Goal: Use online tool/utility: Utilize a website feature to perform a specific function

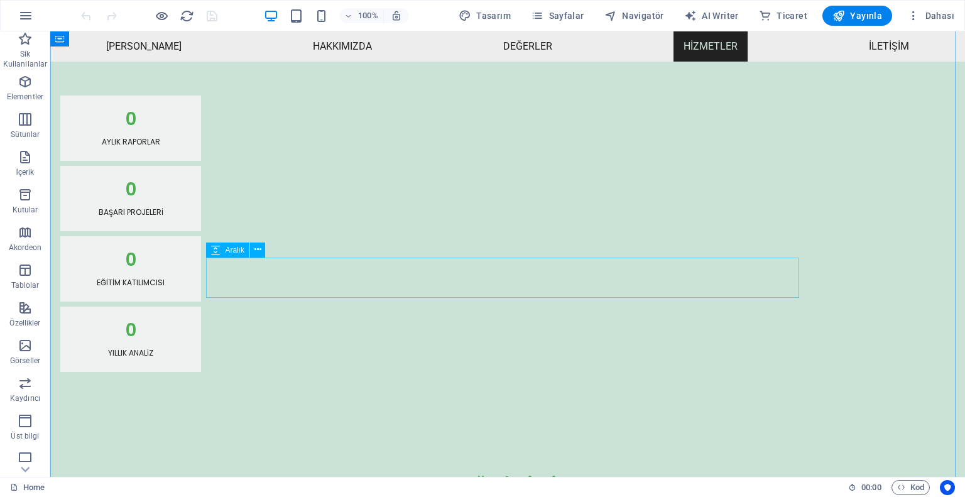
scroll to position [1006, 0]
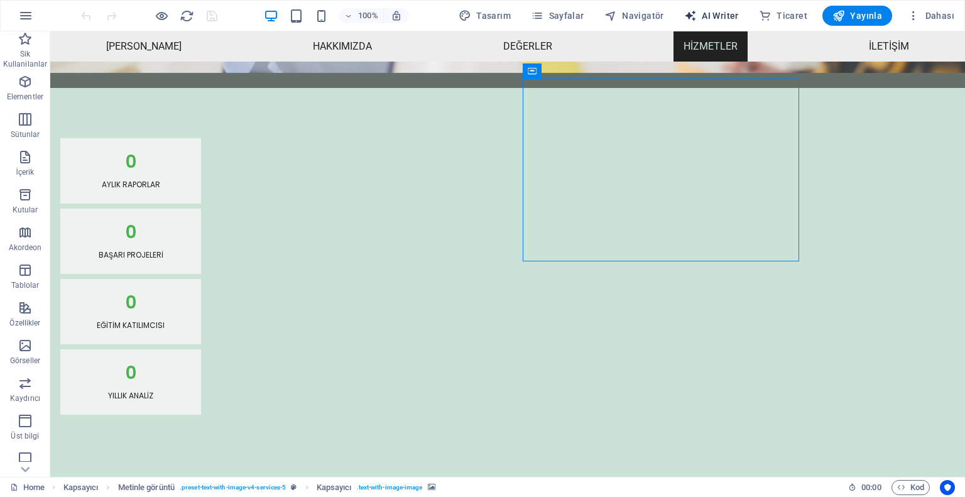
click at [711, 14] on span "AI Writer" at bounding box center [711, 15] width 55 height 13
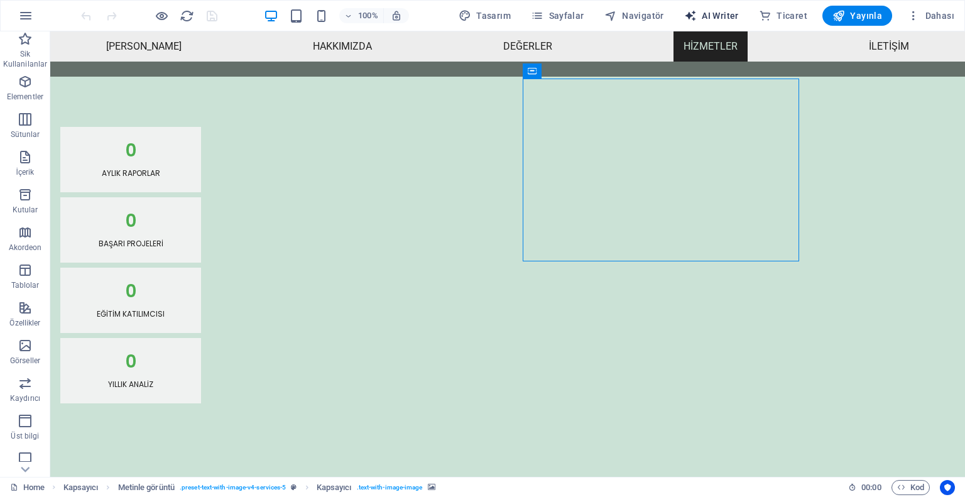
select select "English"
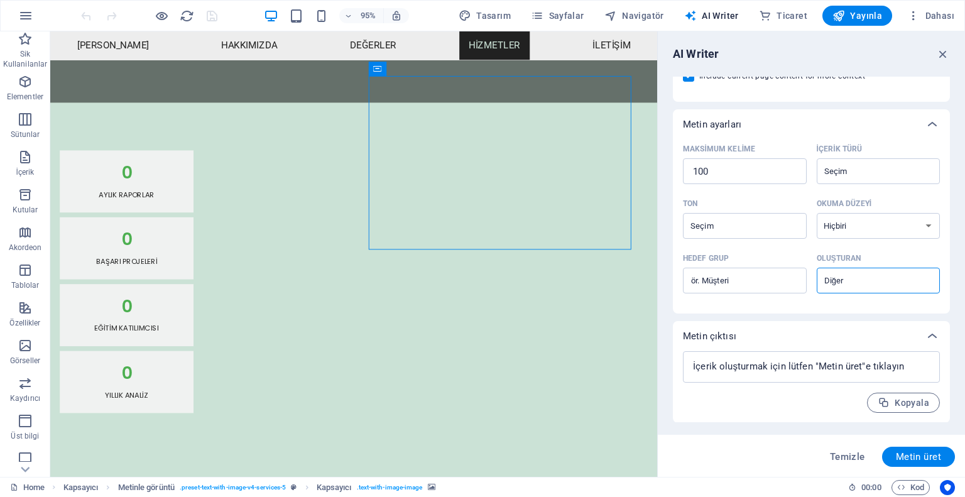
scroll to position [0, 0]
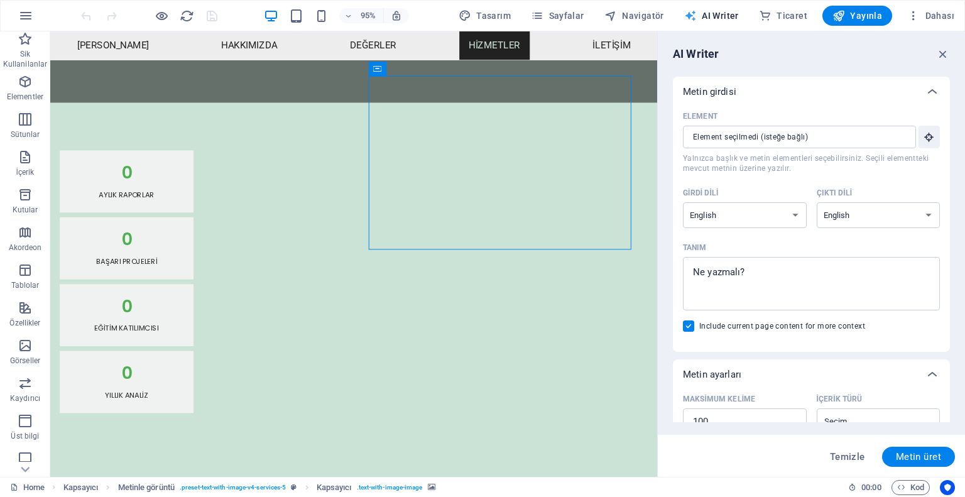
click at [716, 14] on span "AI Writer" at bounding box center [711, 15] width 55 height 13
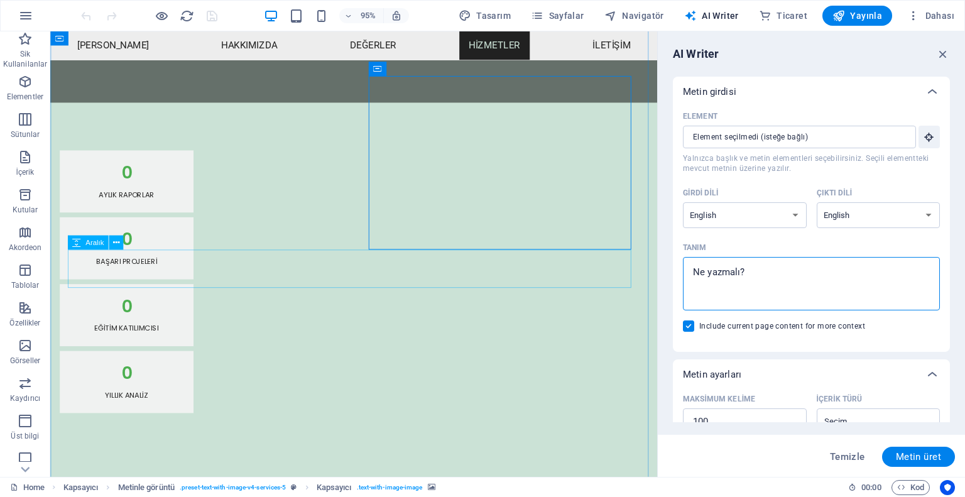
drag, startPoint x: 687, startPoint y: 281, endPoint x: 660, endPoint y: 278, distance: 27.2
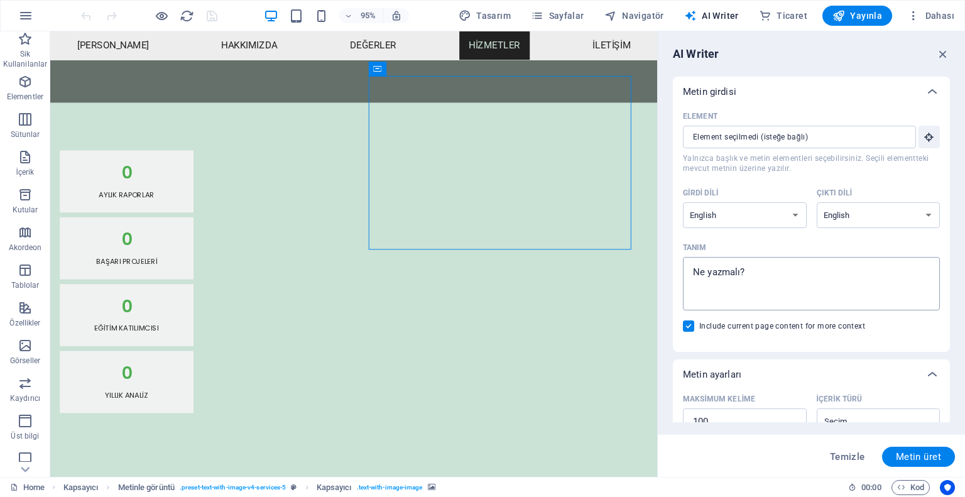
type textarea "x"
click at [762, 264] on textarea "Tanım x ​" at bounding box center [811, 283] width 244 height 41
type textarea "a"
type textarea "x"
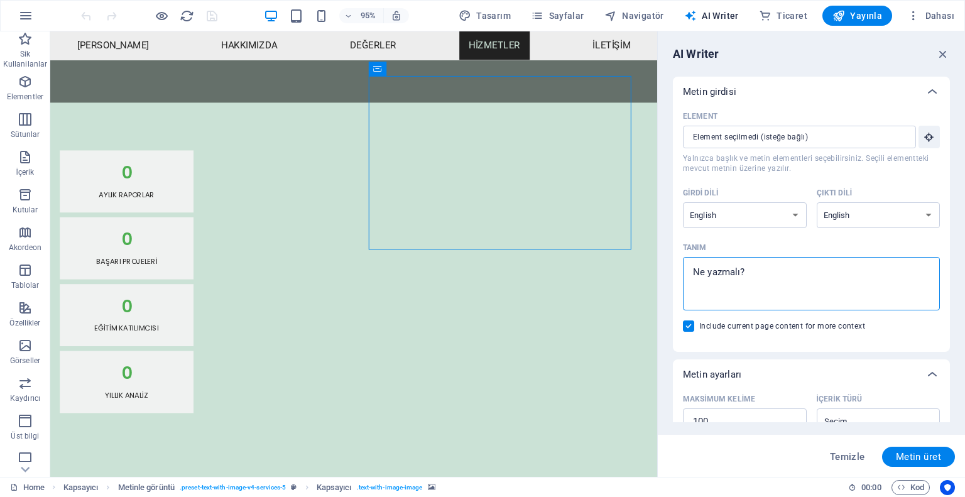
type textarea "p"
type textarea "x"
type textarea "po"
type textarea "x"
type textarea "pow"
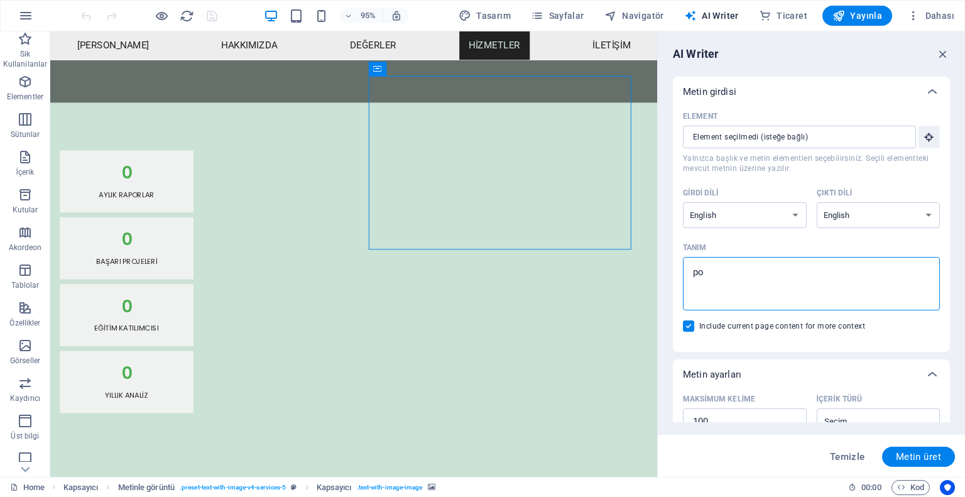
type textarea "x"
type textarea "powe"
type textarea "x"
type textarea "power"
type textarea "x"
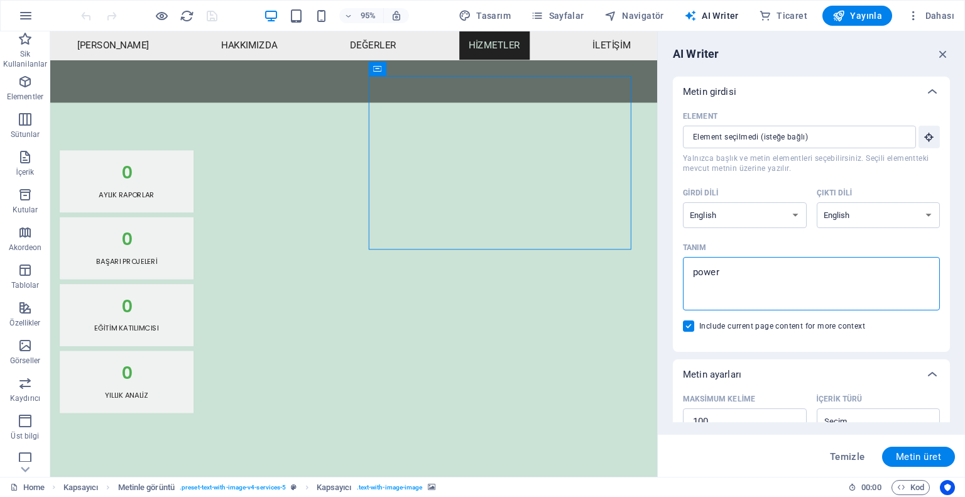
type textarea "power"
type textarea "x"
type textarea "power b"
type textarea "x"
type textarea "power bi"
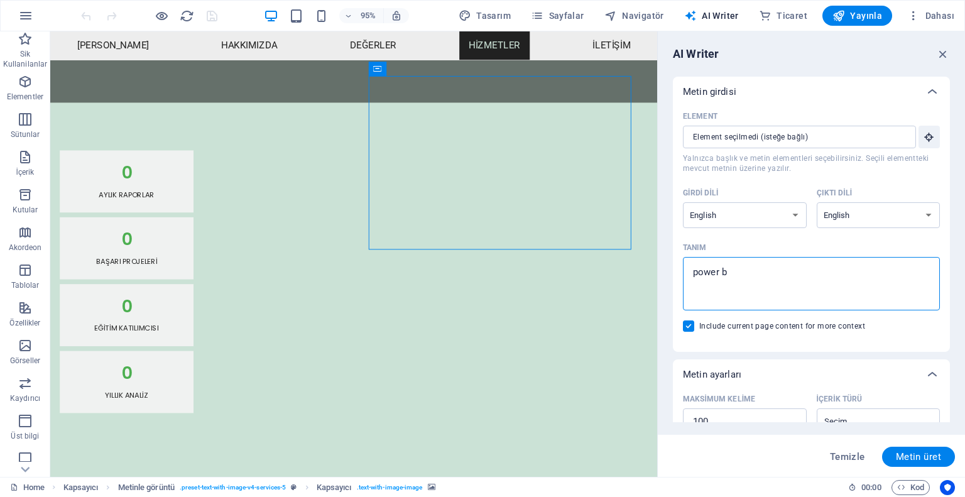
type textarea "x"
type textarea "power bi"
type textarea "x"
type textarea "power bi g"
type textarea "x"
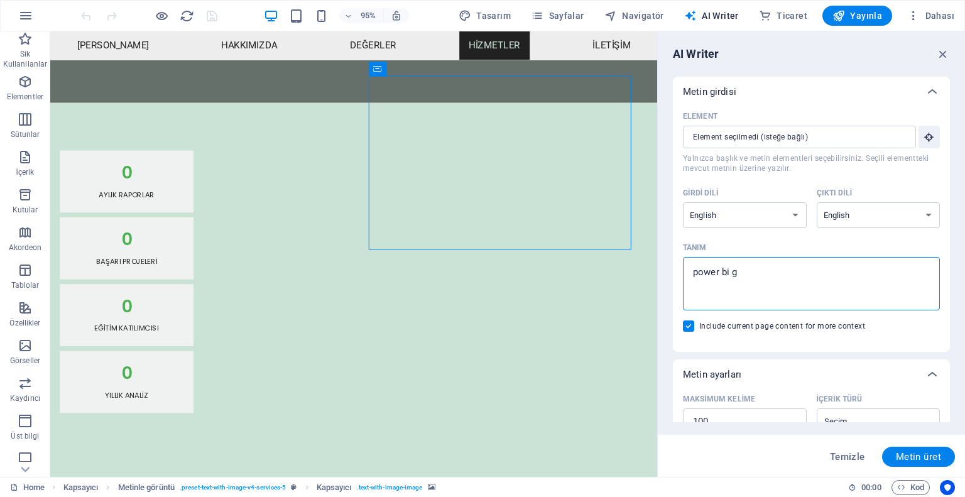
type textarea "power bi gö"
type textarea "x"
type textarea "power bi gör"
type textarea "x"
type textarea "power bi görs"
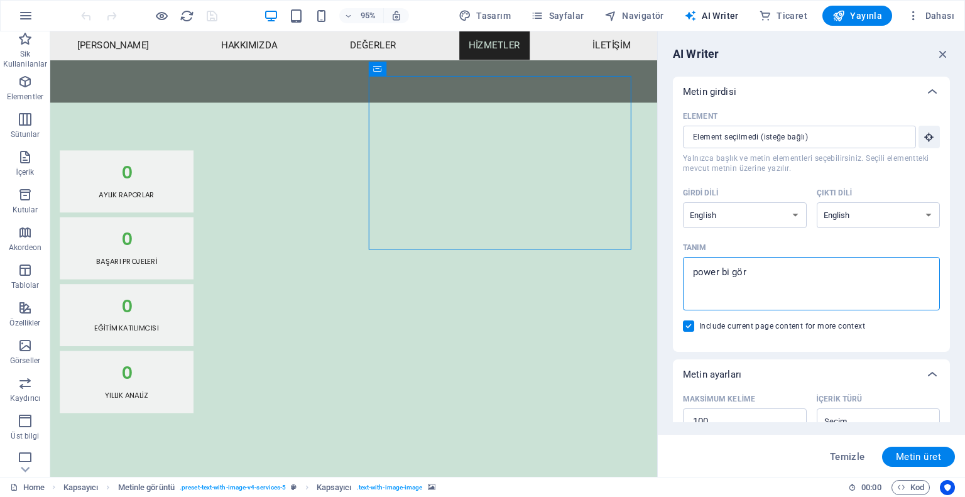
type textarea "x"
type textarea "power bi görse"
type textarea "x"
type textarea "power bi görsel"
type textarea "x"
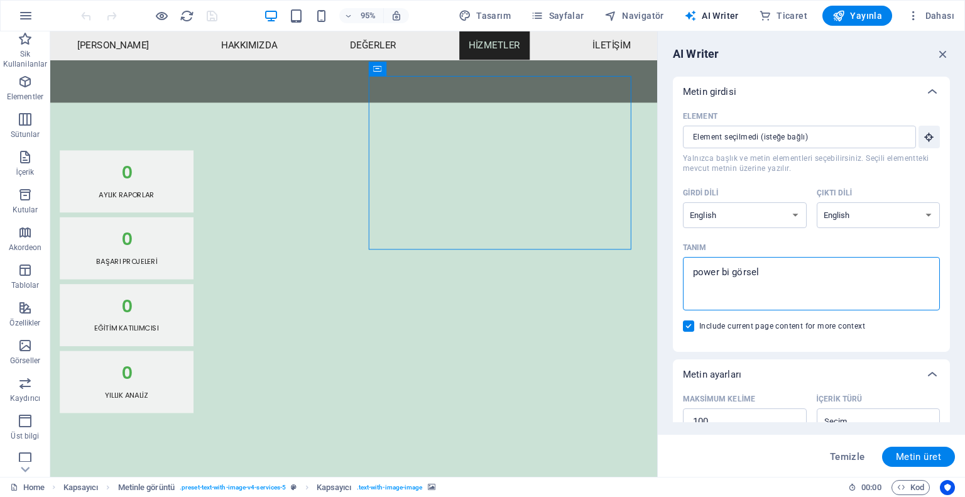
type textarea "power bi görseli"
type textarea "x"
type textarea "power bi görseli"
type textarea "x"
type textarea "power bi görseli e"
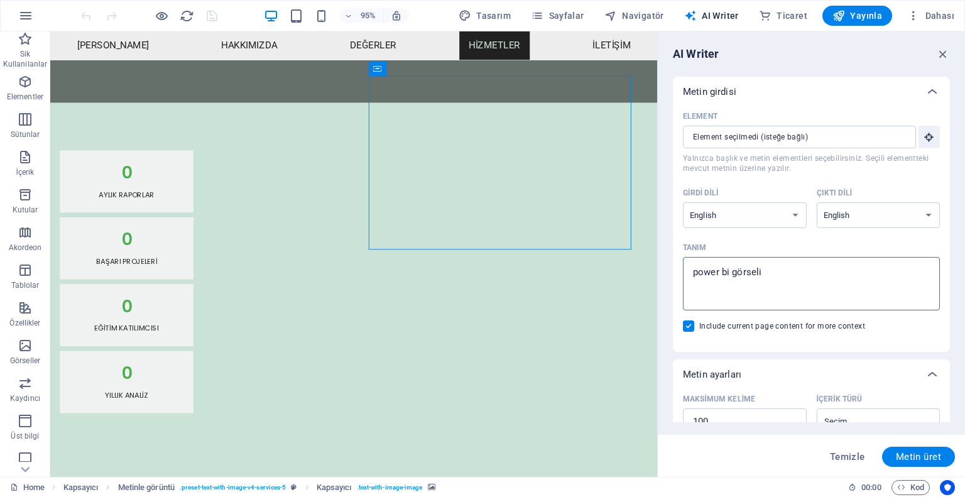
type textarea "x"
type textarea "power bi görseli ek"
type textarea "x"
type textarea "power bi görseli ekl"
type textarea "x"
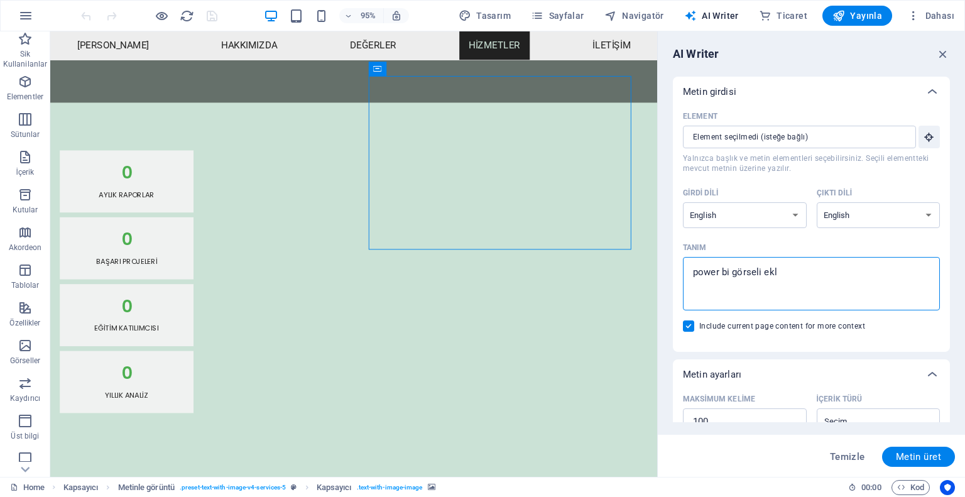
type textarea "power bi görseli ekle"
type textarea "x"
type textarea "power bi görseli eklen"
type textarea "x"
type textarea "power bi görseli eklenm"
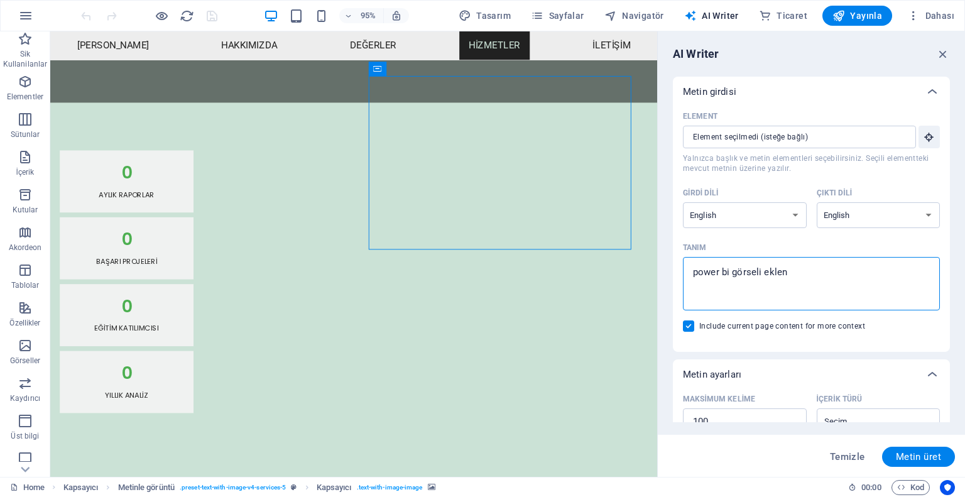
type textarea "x"
type textarea "power bi görseli eklenme"
type textarea "x"
type textarea "power bi görseli eklenmel"
type textarea "x"
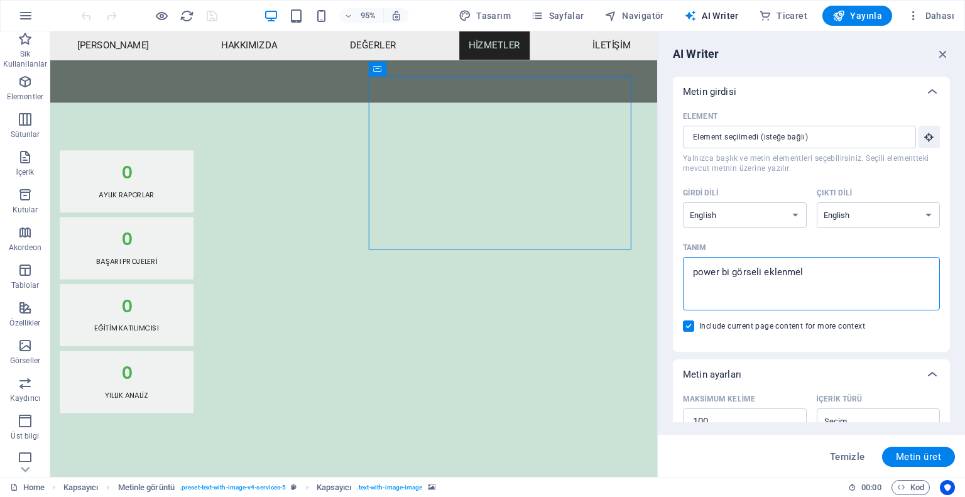
type textarea "power bi görseli eklenmeli"
type textarea "x"
type textarea "power bi görseli eklenmeli"
type textarea "x"
type textarea "power bi görseli eklenmeli f"
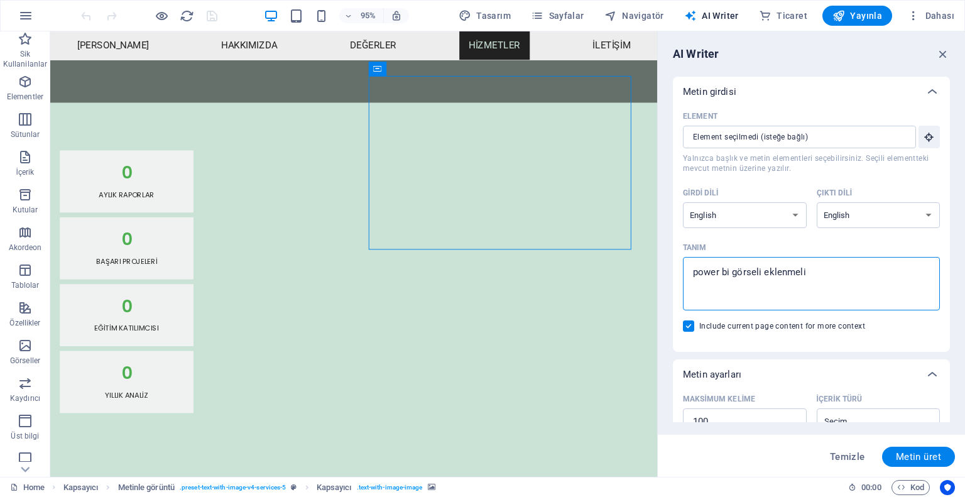
type textarea "x"
type textarea "power bi görseli eklenmeli fi"
type textarea "x"
type textarea "power bi görseli eklenmeli fin"
type textarea "x"
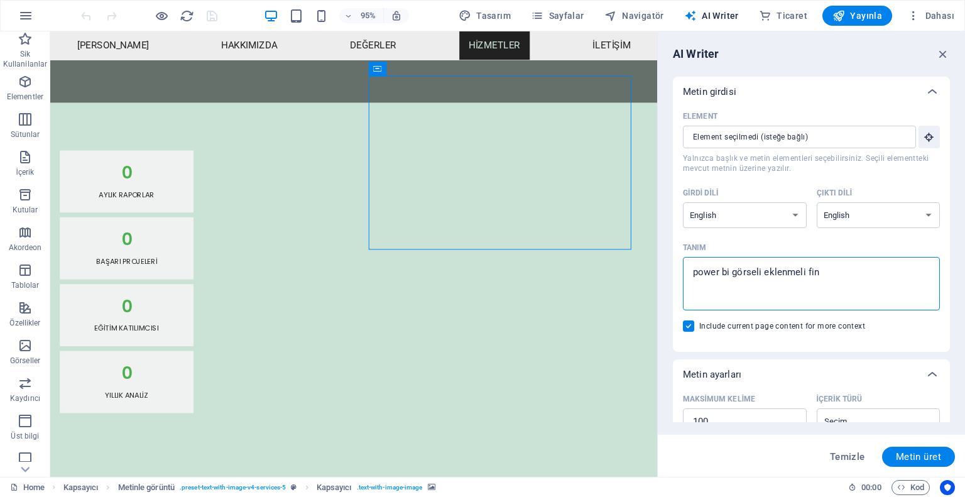
type textarea "power bi görseli eklenmeli [PERSON_NAME]"
type textarea "x"
type textarea "power bi görseli eklenmeli finna"
type textarea "x"
type textarea "power bi görseli eklenmeli finnas"
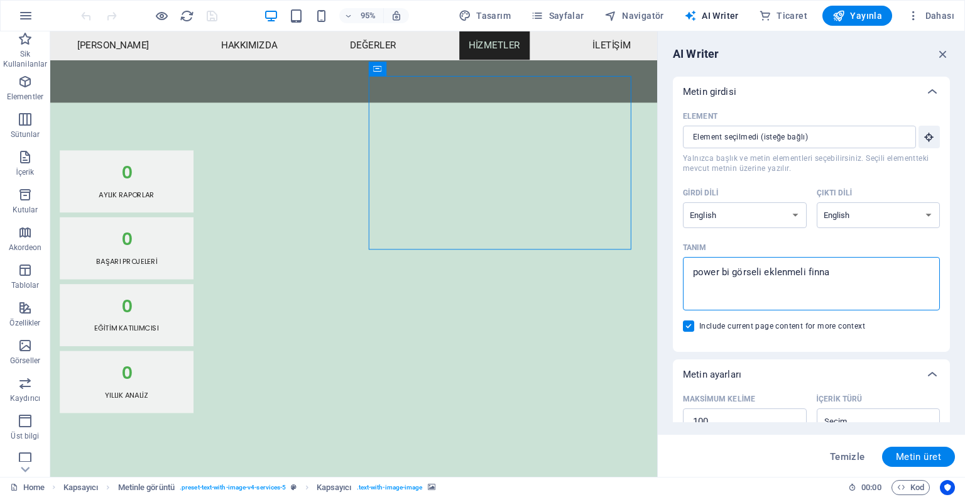
type textarea "x"
type textarea "power bi görseli eklenmeli finna"
type textarea "x"
type textarea "power bi görseli eklenmeli [PERSON_NAME]"
type textarea "x"
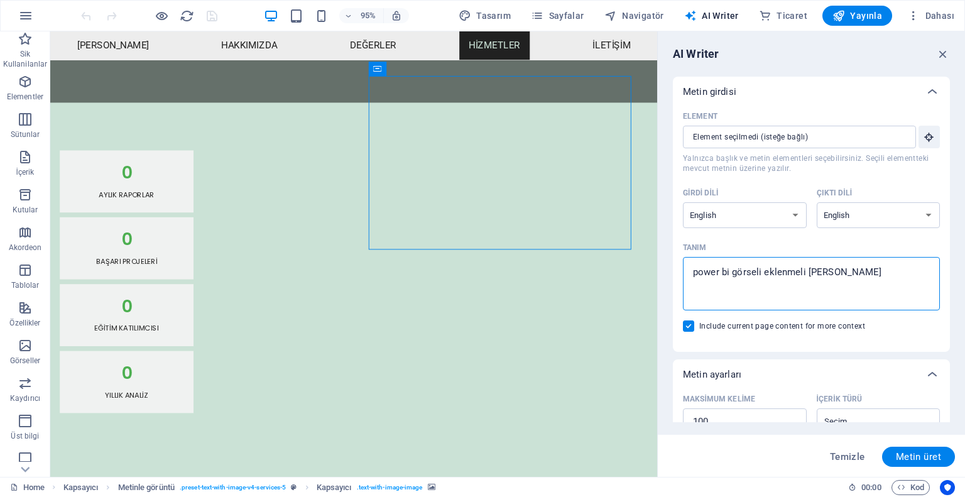
type textarea "power bi görseli eklenmeli fin"
type textarea "x"
type textarea "power bi görseli eklenmeli fina"
type textarea "x"
type textarea "power bi görseli eklenmeli finan"
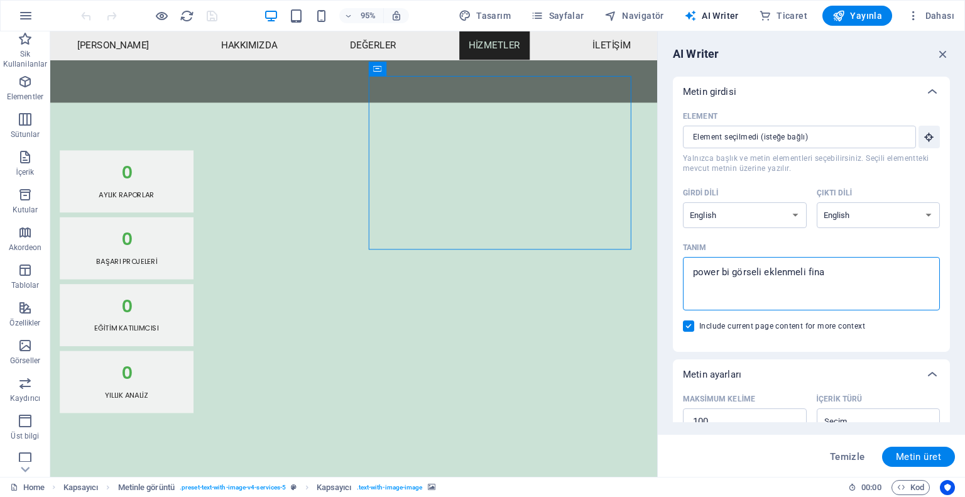
type textarea "x"
type textarea "power bi görseli eklenmeli finans"
type textarea "x"
type textarea "power bi görseli eklenmeli finansa"
type textarea "x"
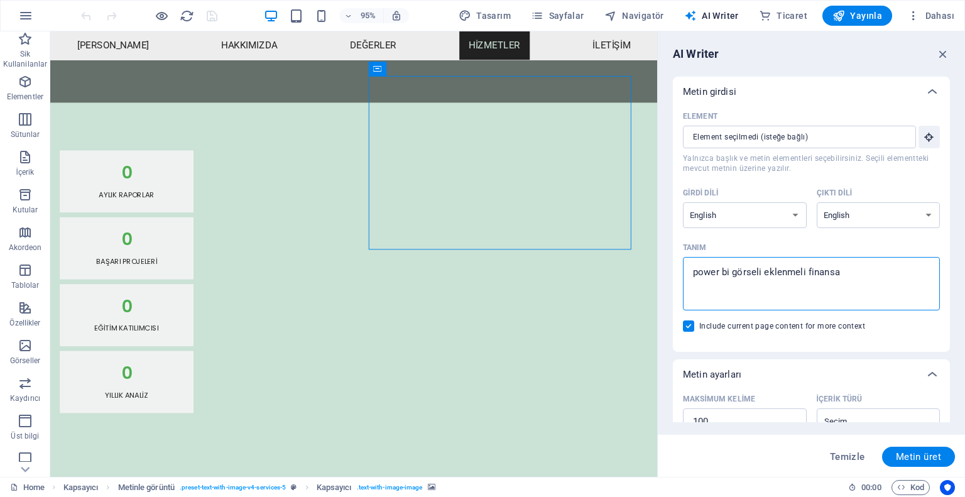
type textarea "power bi görseli eklenmeli finansal"
type textarea "x"
type textarea "power bi görseli eklenmeli finansal"
type textarea "x"
type textarea "power bi görseli eklenmeli finansal t"
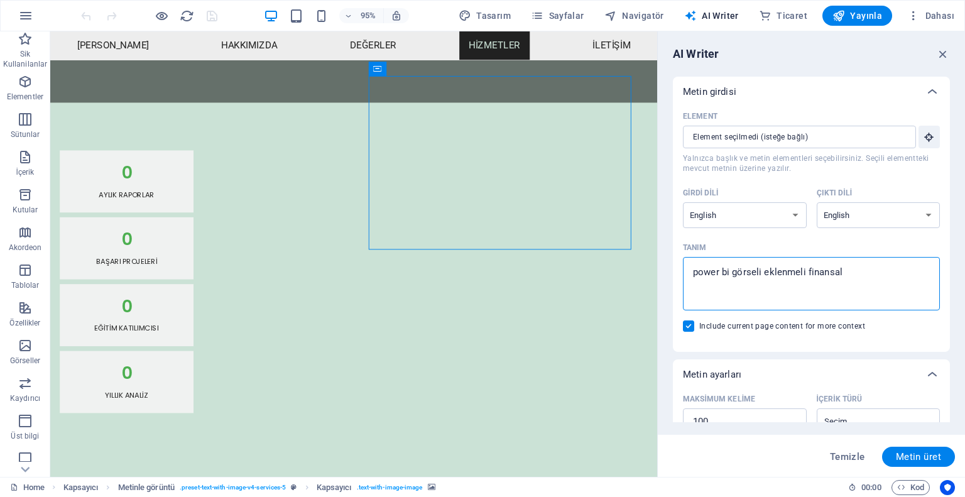
type textarea "x"
type textarea "power bi görseli eklenmeli finansal ta"
type textarea "x"
type textarea "power bi görseli eklenmeli finansal tab"
type textarea "x"
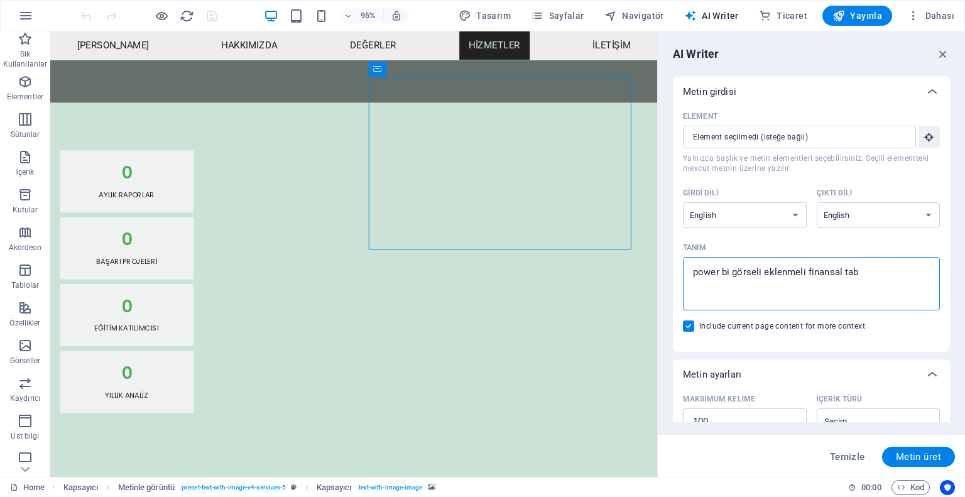
type textarea "power bi görseli eklenmeli finansal tabo"
type textarea "x"
type textarea "power bi görseli eklenmeli finansal tabol"
type textarea "x"
type textarea "power bi görseli eklenmeli finansal tabo"
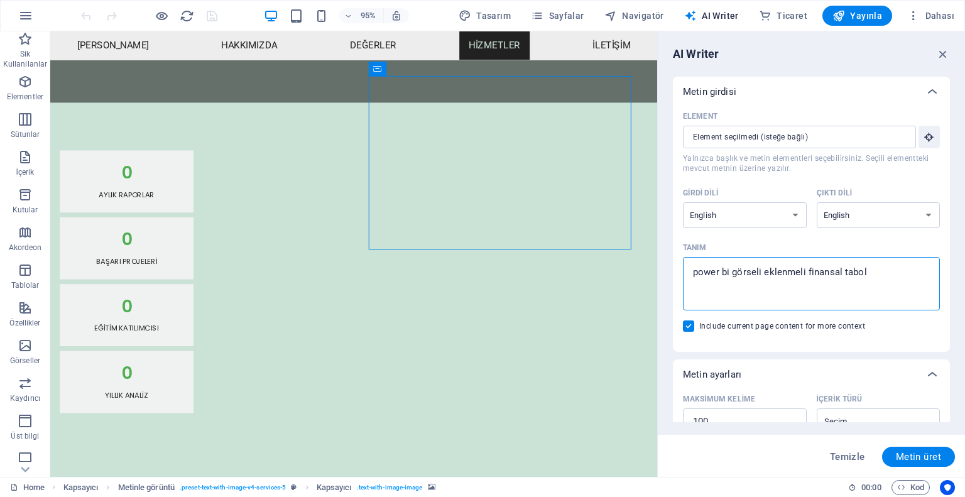
type textarea "x"
type textarea "power bi görseli eklenmeli finansal tab"
type textarea "x"
type textarea "power bi görseli eklenmeli finansal tabl"
type textarea "x"
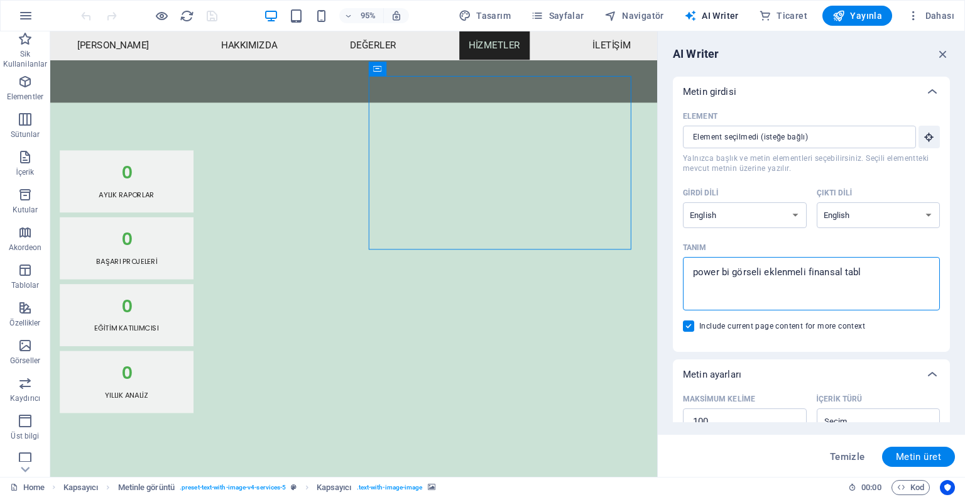
type textarea "power bi görseli eklenmeli finansal tablo"
type textarea "x"
type textarea "power bi görseli eklenmeli finansal tablo"
type textarea "x"
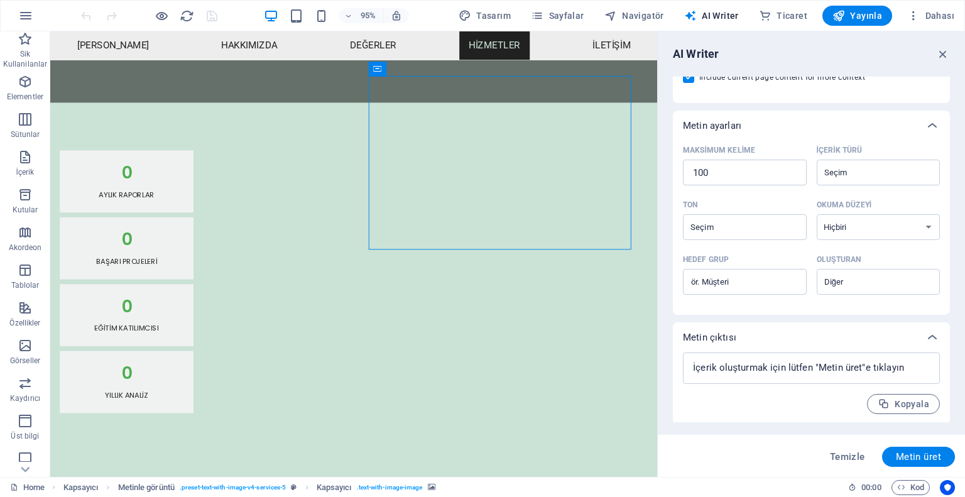
scroll to position [250, 0]
type textarea "power bi görseli eklenmeli finansal tablo"
click at [913, 459] on span "Metin üret" at bounding box center [918, 457] width 45 height 10
type textarea "x"
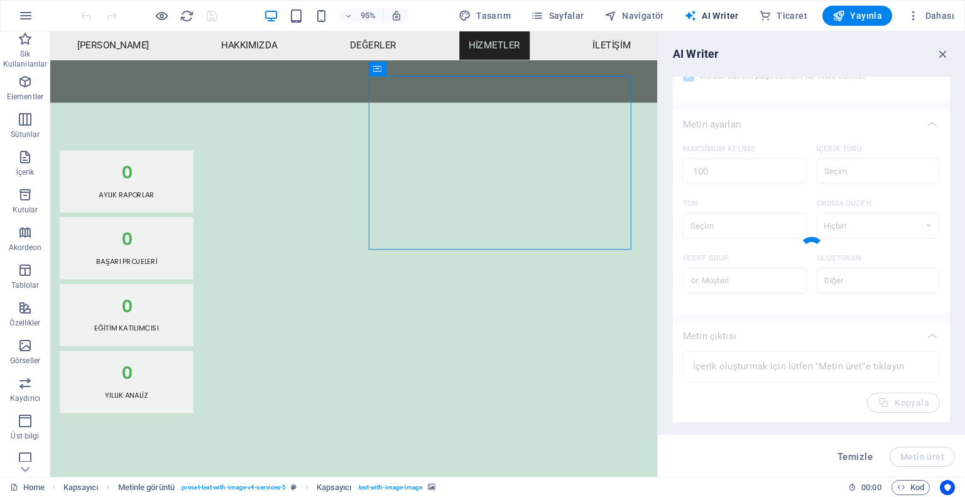
type textarea "x"
type textarea "Enhance your financial decision-making with Power BI visualizations. Our expert…"
type textarea "x"
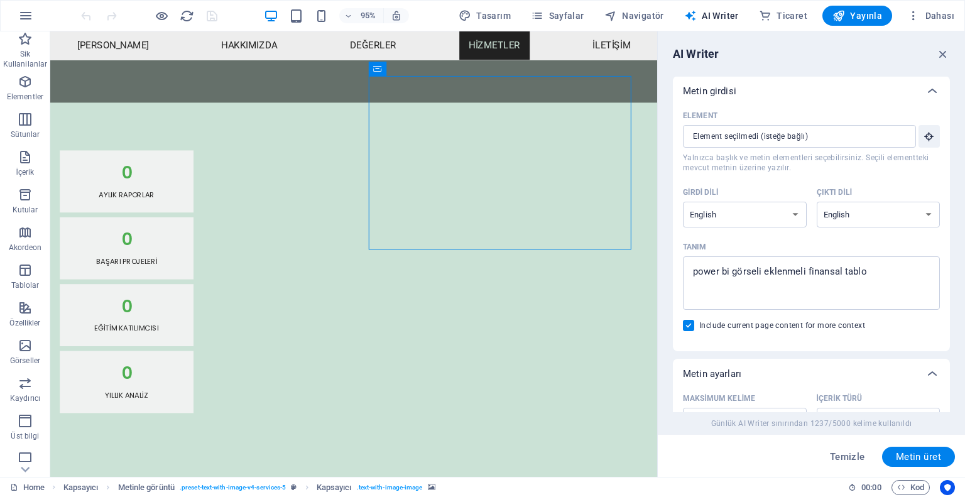
scroll to position [0, 0]
click at [751, 217] on select "Albanian Arabic Armenian Awadhi Azerbaijani Bashkir Basque Belarusian Bengali B…" at bounding box center [745, 215] width 124 height 26
drag, startPoint x: 844, startPoint y: 244, endPoint x: 847, endPoint y: 233, distance: 11.7
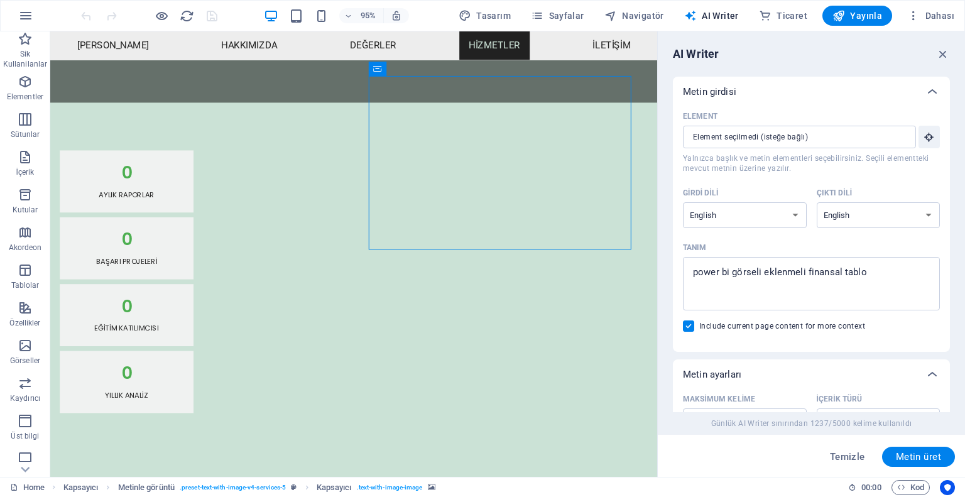
click at [844, 244] on div "Tanım" at bounding box center [809, 247] width 252 height 19
click at [844, 263] on textarea "power bi görseli eklenmeli finansal tablo" at bounding box center [811, 283] width 244 height 41
click at [853, 207] on select "Albanian Arabic Armenian Awadhi Azerbaijani Bashkir Basque Belarusian Bengali B…" at bounding box center [879, 215] width 124 height 26
click at [777, 248] on div "Tanım" at bounding box center [809, 247] width 252 height 19
click at [777, 263] on textarea "power bi görseli eklenmeli finansal tablo" at bounding box center [811, 283] width 244 height 41
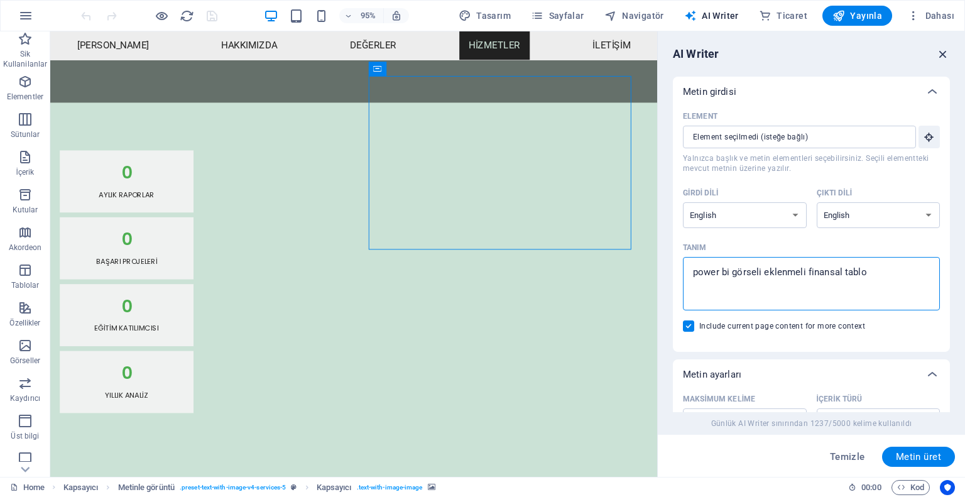
type textarea "x"
click at [946, 51] on icon "button" at bounding box center [943, 54] width 14 height 14
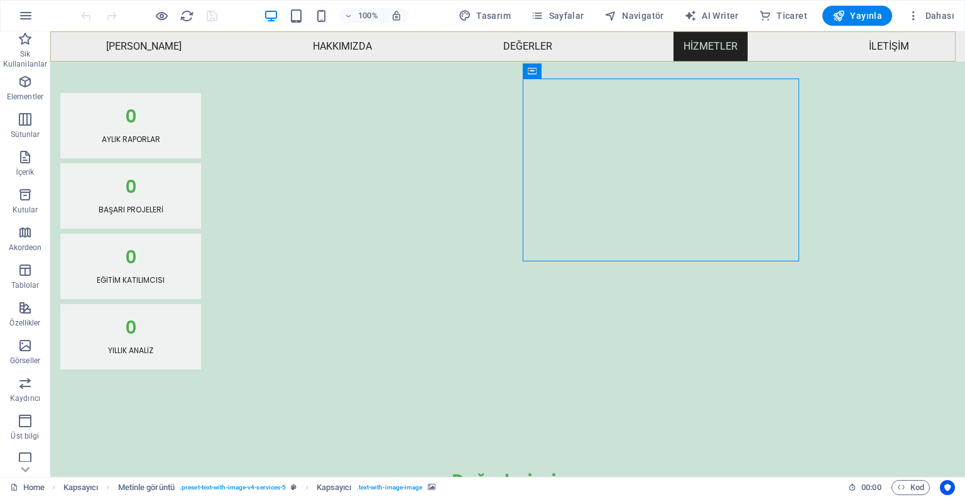
scroll to position [1006, 0]
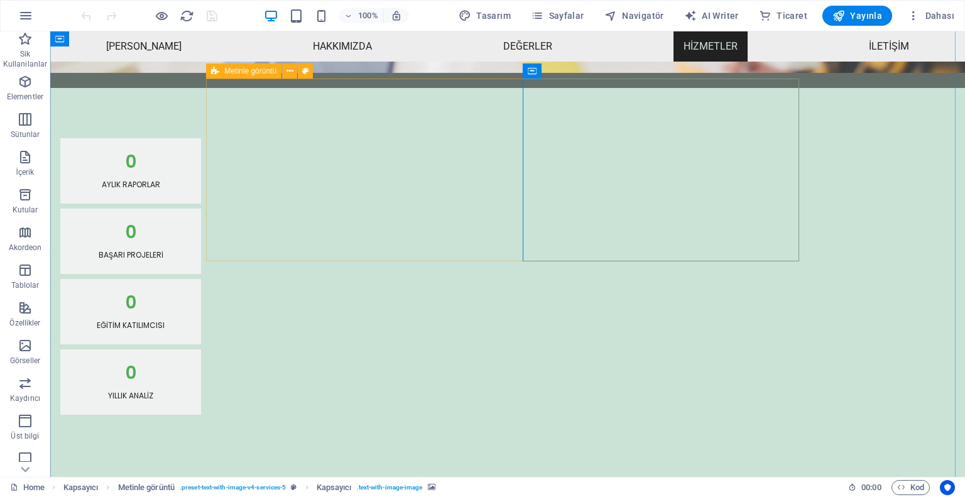
click at [589, 70] on icon at bounding box center [588, 71] width 7 height 13
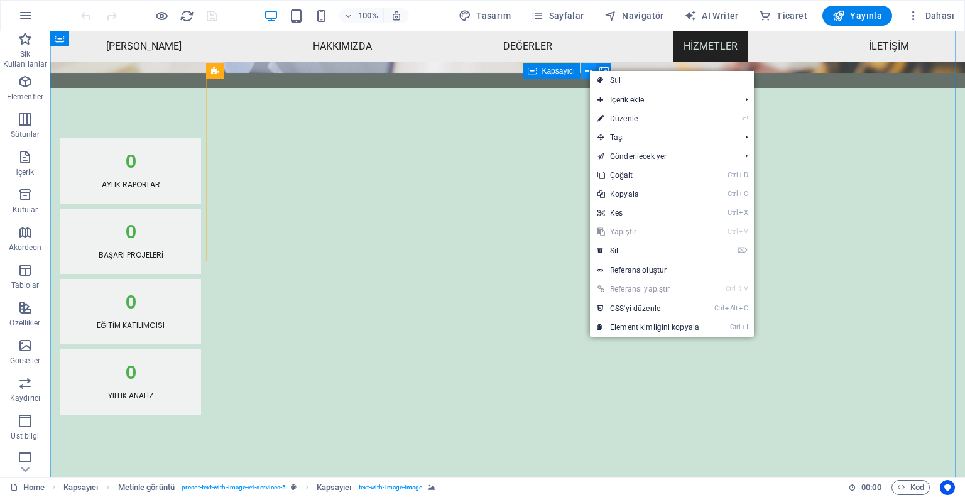
click at [589, 70] on icon at bounding box center [588, 71] width 7 height 13
click at [602, 65] on icon at bounding box center [604, 71] width 9 height 13
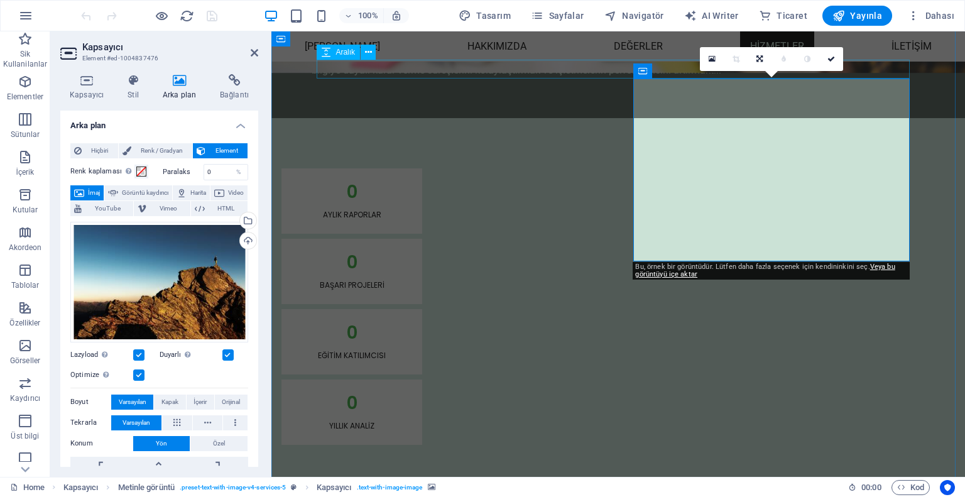
scroll to position [1036, 0]
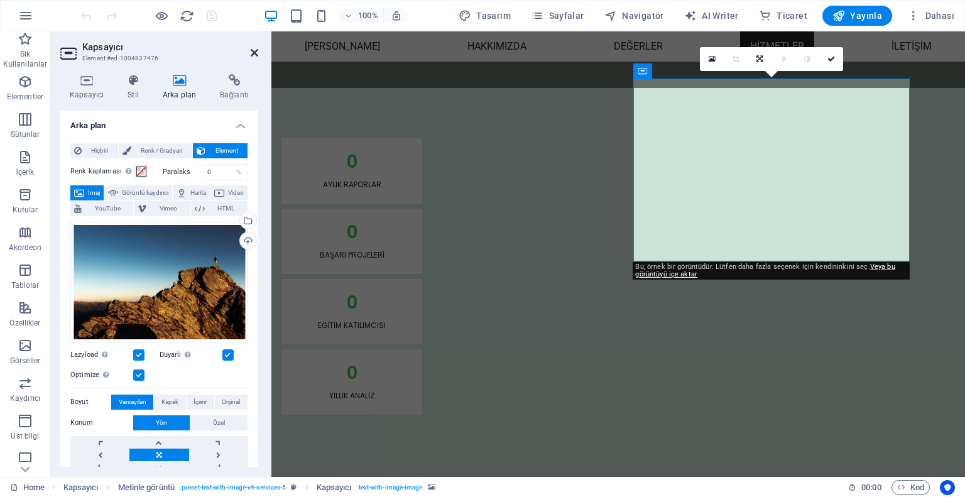
click at [256, 50] on icon at bounding box center [255, 53] width 8 height 10
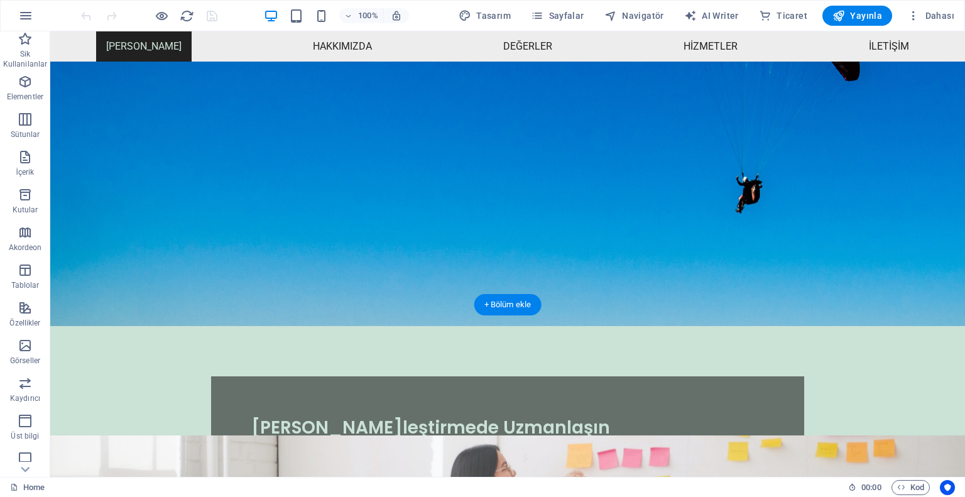
scroll to position [0, 0]
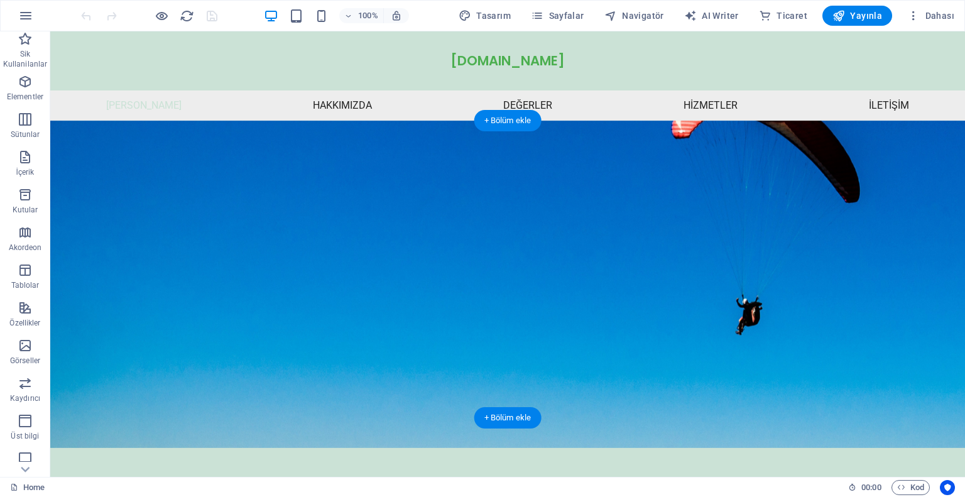
click at [592, 228] on figure at bounding box center [507, 284] width 915 height 327
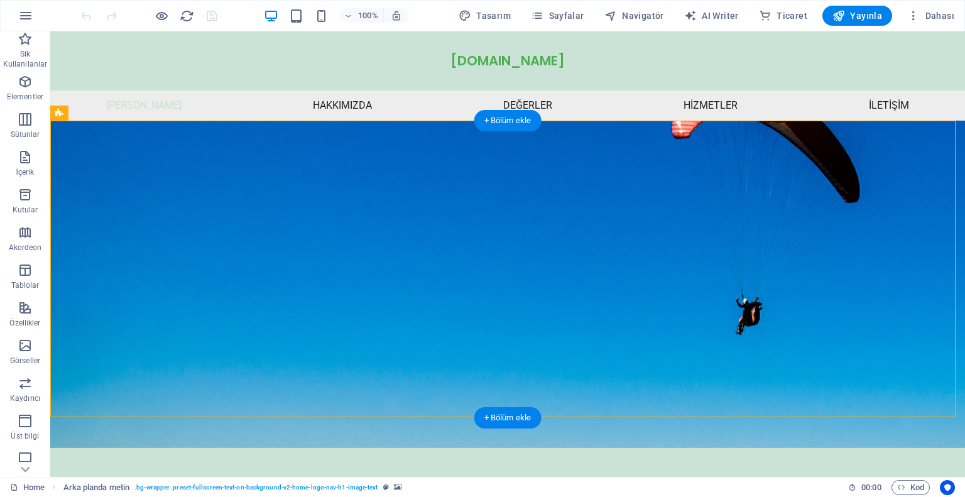
click at [592, 228] on figure at bounding box center [507, 284] width 915 height 327
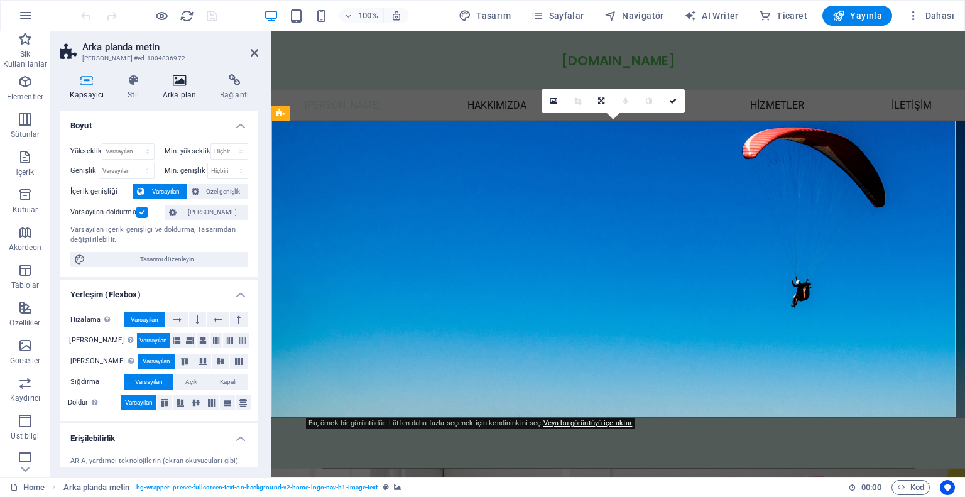
click at [181, 80] on icon at bounding box center [179, 80] width 52 height 13
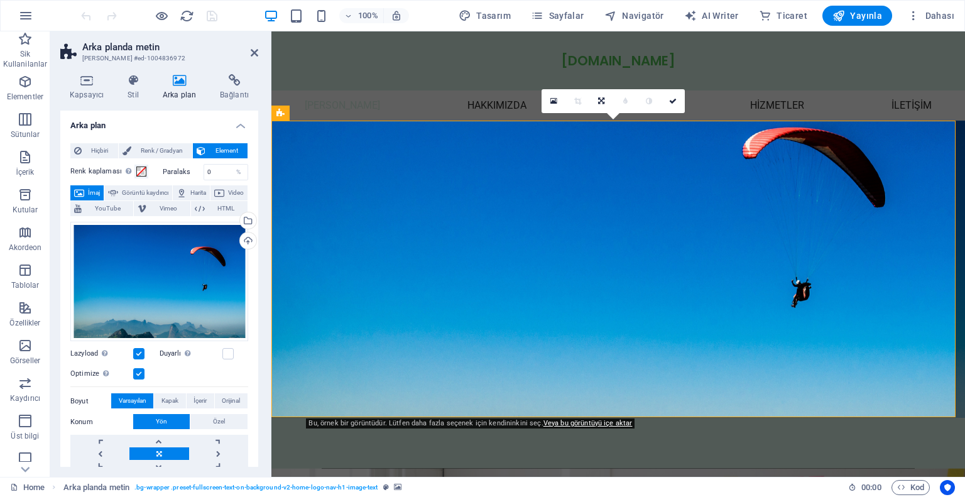
click at [136, 351] on label at bounding box center [138, 353] width 11 height 11
click at [0, 0] on input "Lazyload Sayfa yüklendikten sonra görüntülerin yüklenmesi, sayfa hızını artırır." at bounding box center [0, 0] width 0 height 0
click at [141, 375] on label at bounding box center [138, 373] width 11 height 11
click at [0, 0] on input "Optimize Görseller, sayfa hızını iyileştirmek için sıkıştırılmıştır." at bounding box center [0, 0] width 0 height 0
click at [141, 349] on label at bounding box center [138, 353] width 11 height 11
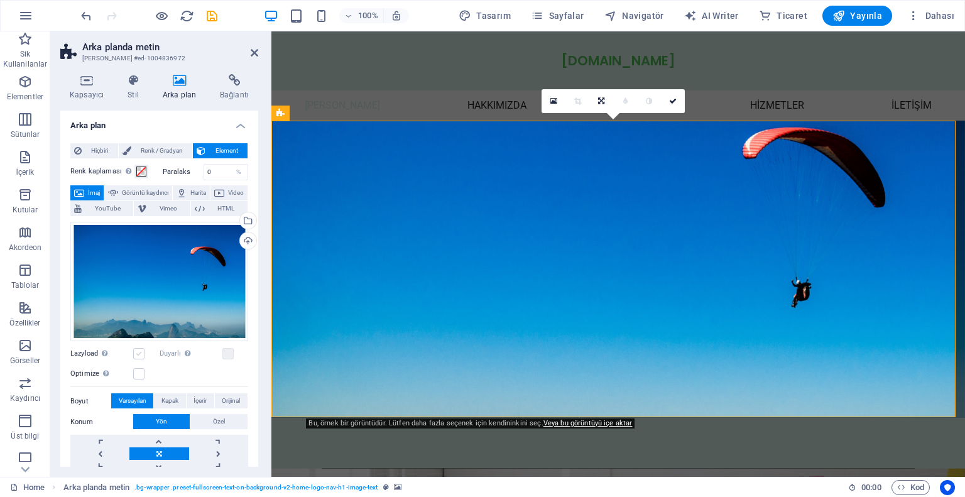
click at [0, 0] on input "Lazyload Sayfa yüklendikten sonra görüntülerin yüklenmesi, sayfa hızını artırır." at bounding box center [0, 0] width 0 height 0
click at [140, 349] on label at bounding box center [138, 353] width 11 height 11
click at [0, 0] on input "Lazyload Sayfa yüklendikten sonra görüntülerin yüklenmesi, sayfa hızını artırır." at bounding box center [0, 0] width 0 height 0
click at [140, 353] on label at bounding box center [138, 353] width 11 height 11
click at [0, 0] on input "Lazyload Sayfa yüklendikten sonra görüntülerin yüklenmesi, sayfa hızını artırır." at bounding box center [0, 0] width 0 height 0
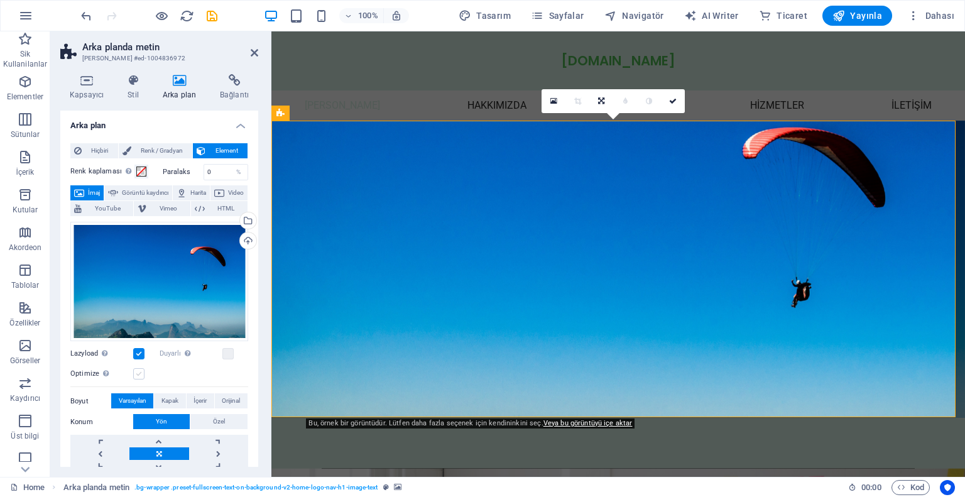
click at [138, 374] on label at bounding box center [138, 373] width 11 height 11
click at [0, 0] on input "Optimize Görseller, sayfa hızını iyileştirmek için sıkıştırılmıştır." at bounding box center [0, 0] width 0 height 0
click at [226, 354] on label at bounding box center [227, 353] width 11 height 11
click at [0, 0] on input "Duyarlı Retina görüntüsünü ve akıllı telefon için optimize edilmiş boyutları ot…" at bounding box center [0, 0] width 0 height 0
click at [226, 354] on label at bounding box center [227, 353] width 11 height 11
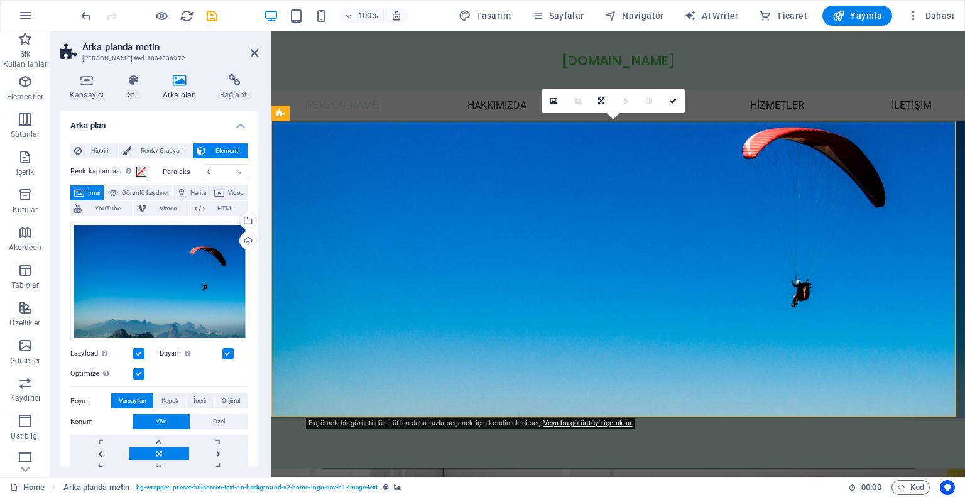
click at [0, 0] on input "Duyarlı Retina görüntüsünü ve akıllı telefon için optimize edilmiş boyutları ot…" at bounding box center [0, 0] width 0 height 0
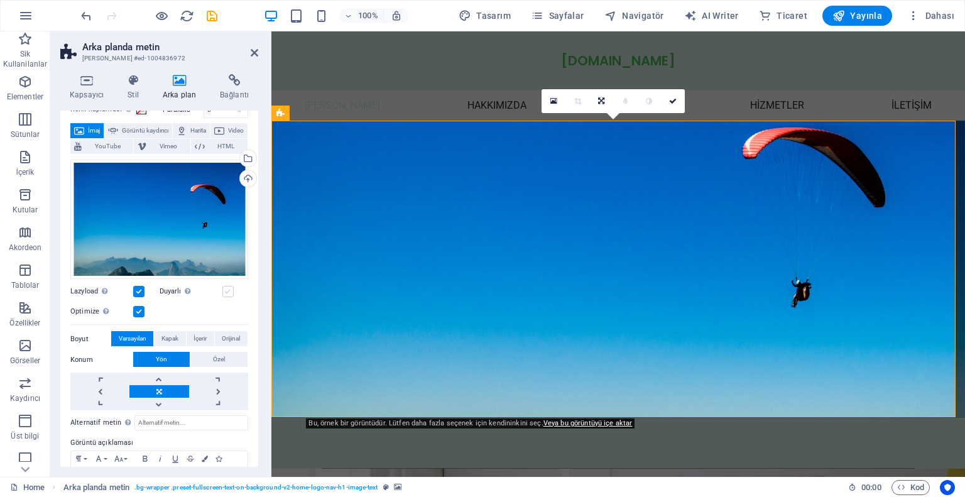
scroll to position [63, 0]
click at [165, 336] on span "Kapak" at bounding box center [170, 338] width 17 height 15
click at [197, 334] on span "İçerir" at bounding box center [200, 338] width 13 height 15
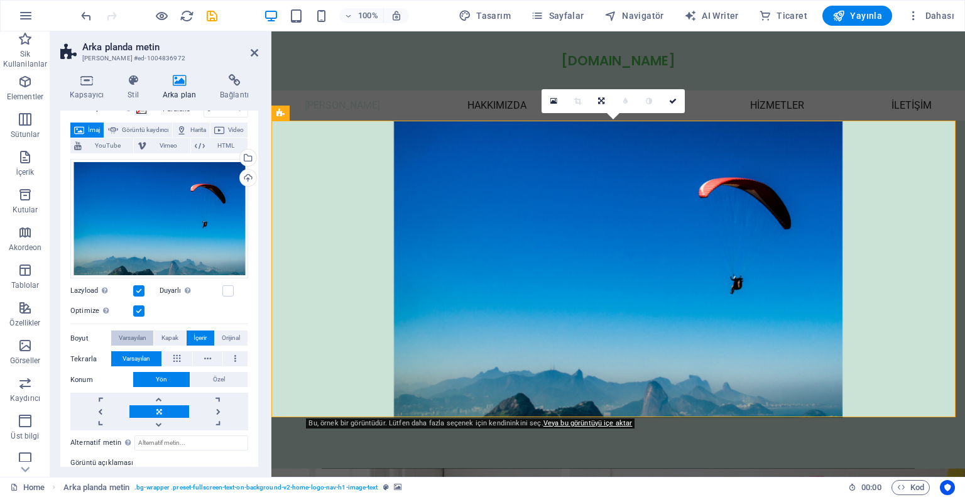
click at [143, 337] on span "Varsayılan" at bounding box center [133, 338] width 28 height 15
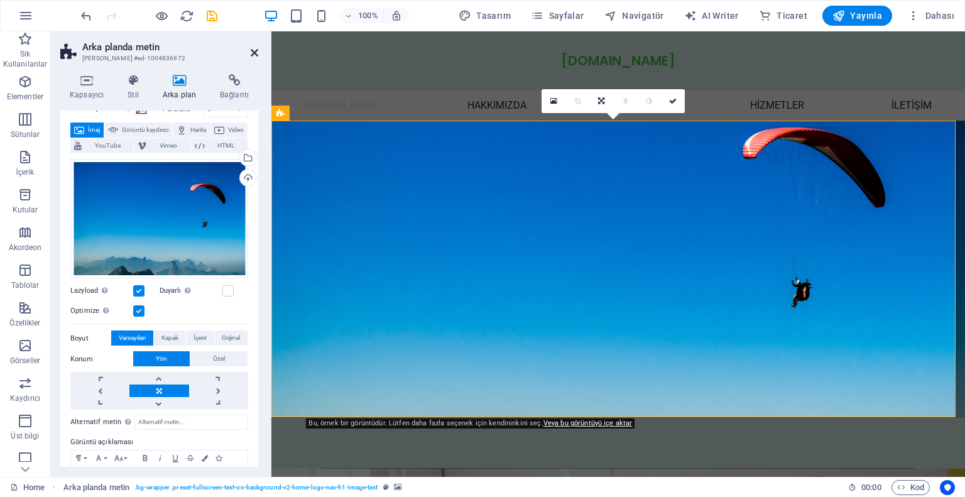
click at [251, 50] on icon at bounding box center [255, 53] width 8 height 10
